Goal: Information Seeking & Learning: Learn about a topic

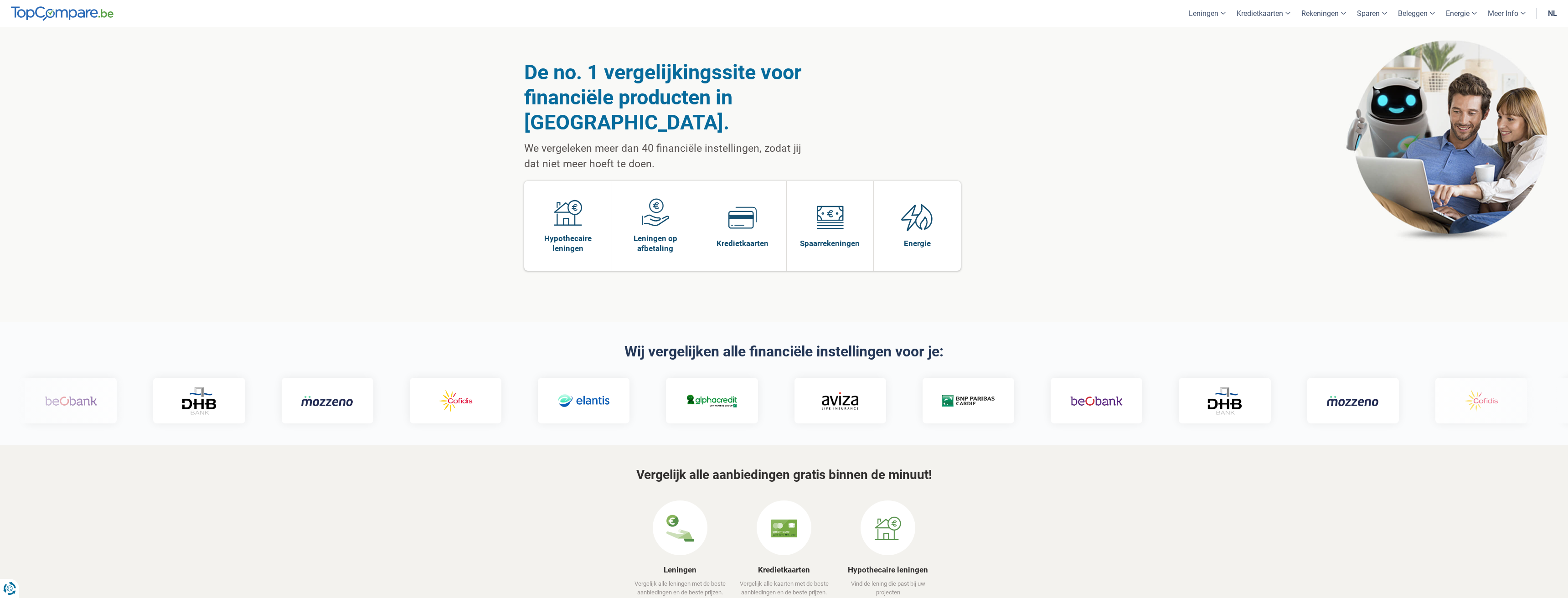
click at [1034, 214] on div "De no. 1 vergelijkingssite voor financiële producten in België. We vergeleken m…" at bounding box center [784, 174] width 520 height 295
click at [1211, 38] on link "Persoonlijke lening" at bounding box center [1238, 40] width 84 height 16
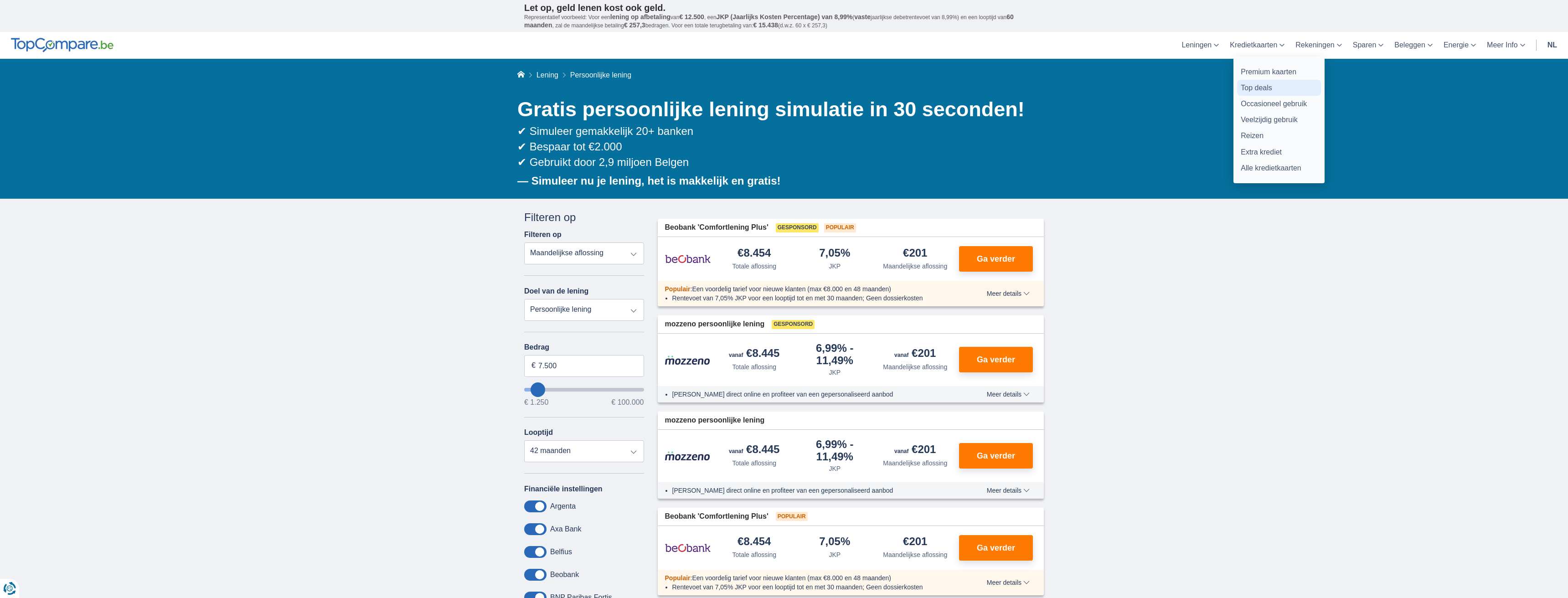
click at [1260, 85] on link "Top deals" at bounding box center [1279, 88] width 84 height 16
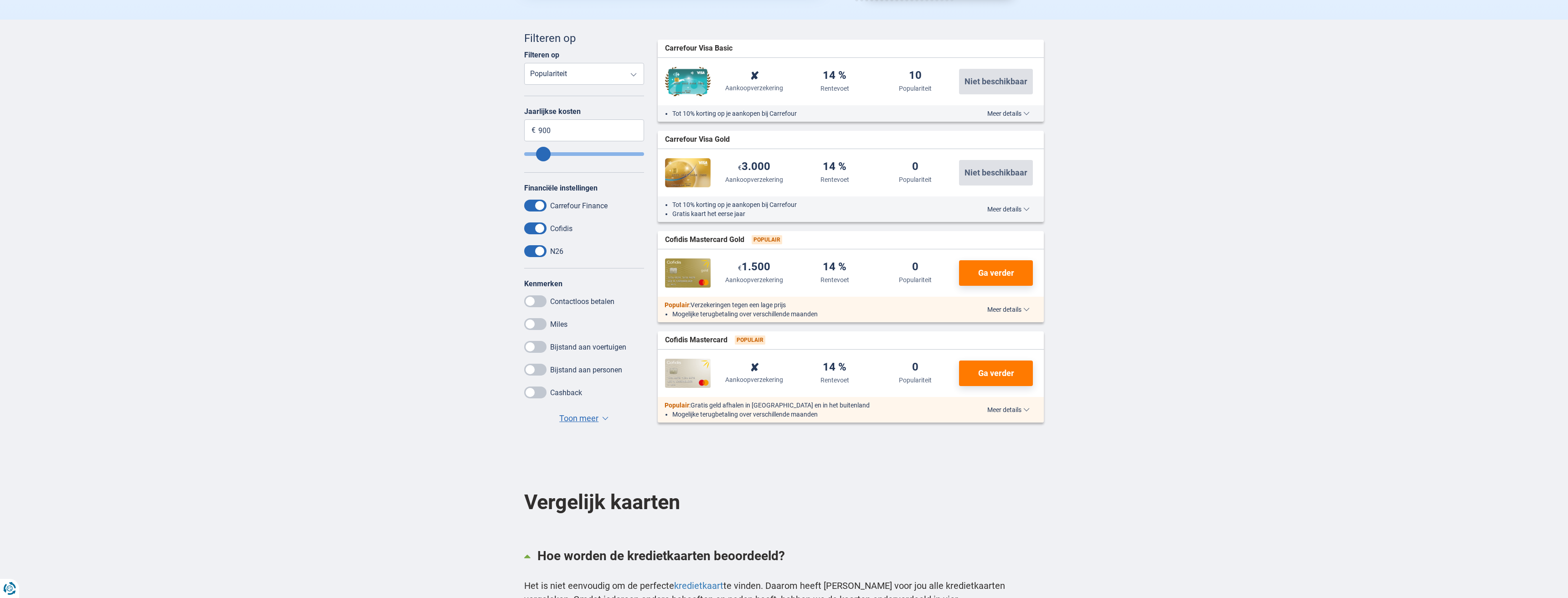
scroll to position [486, 0]
